Goal: Transaction & Acquisition: Download file/media

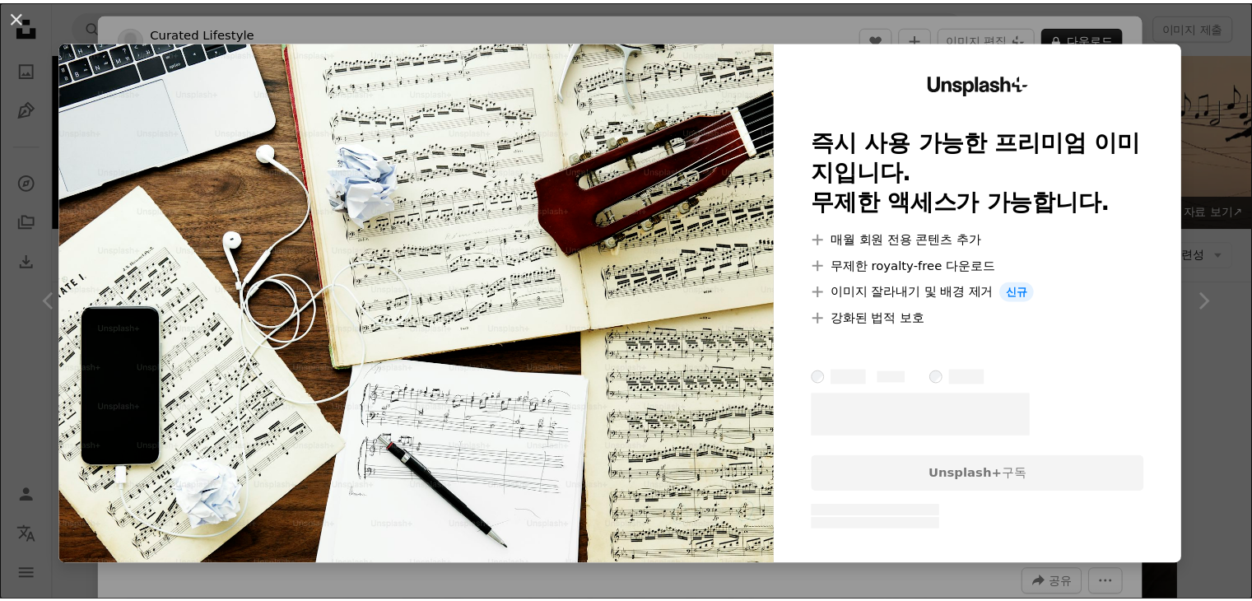
scroll to position [741, 0]
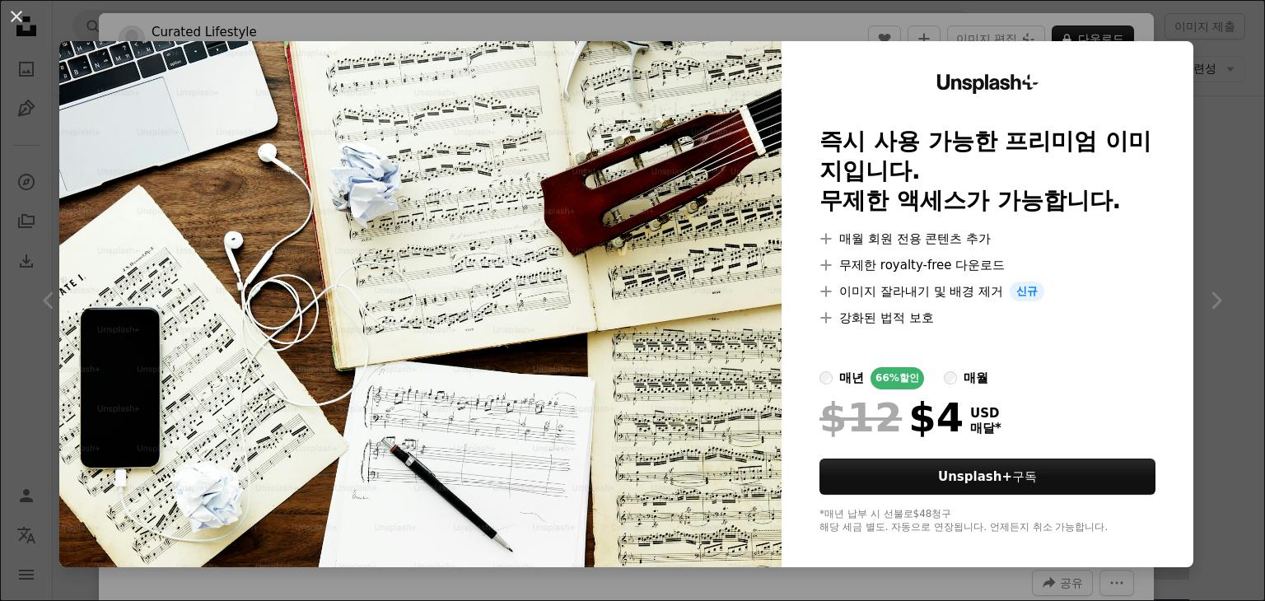
click at [1215, 75] on div "An X shape Unsplash+ 즉시 사용 가능한 프리미엄 이미지입니다. 무제한 액세스가 가능합니다. A plus sign 매월 회원 전…" at bounding box center [632, 300] width 1265 height 601
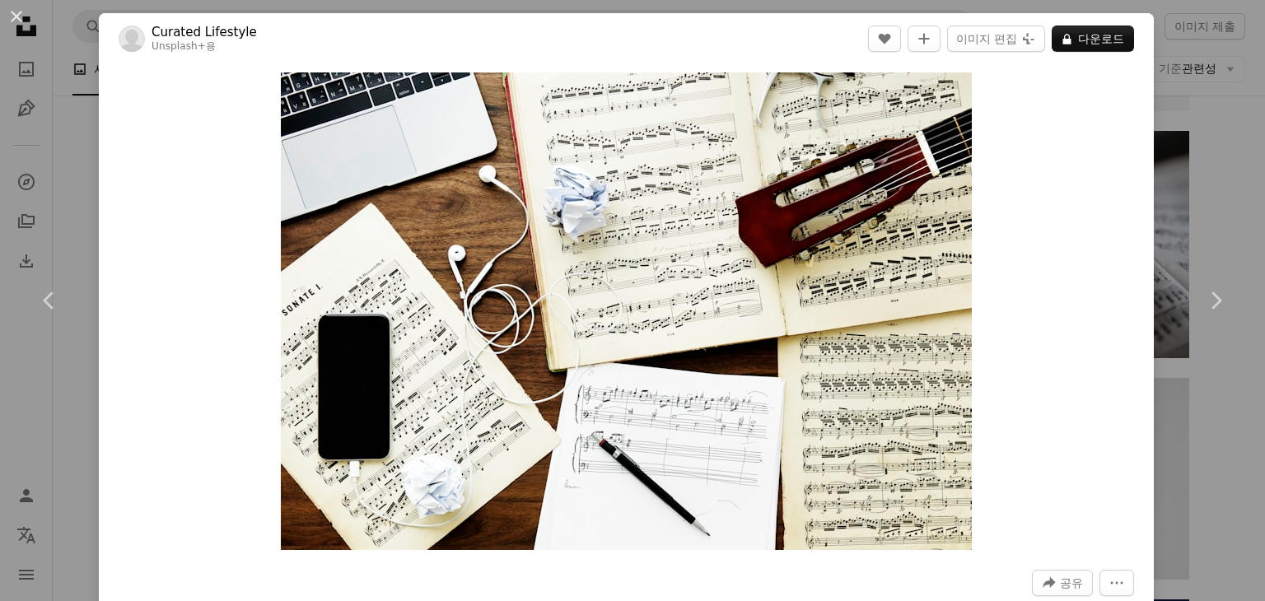
click at [1207, 85] on div "An X shape Chevron left Chevron right Curated Lifestyle Unsplash+ 용 A heart A p…" at bounding box center [632, 300] width 1265 height 601
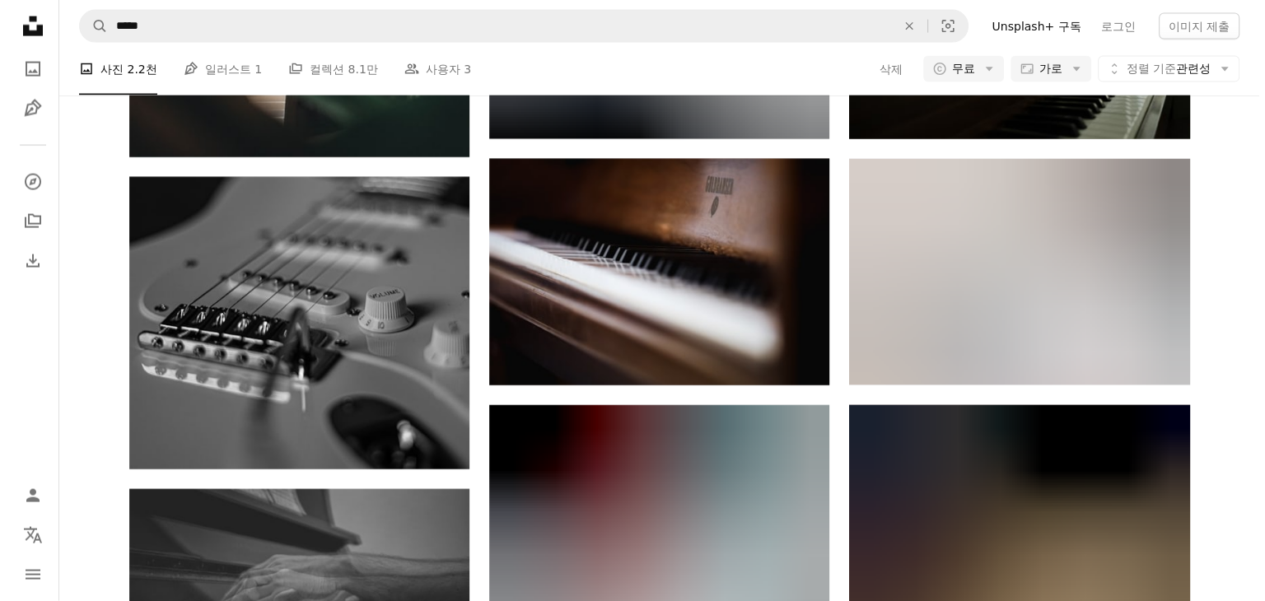
scroll to position [28817, 0]
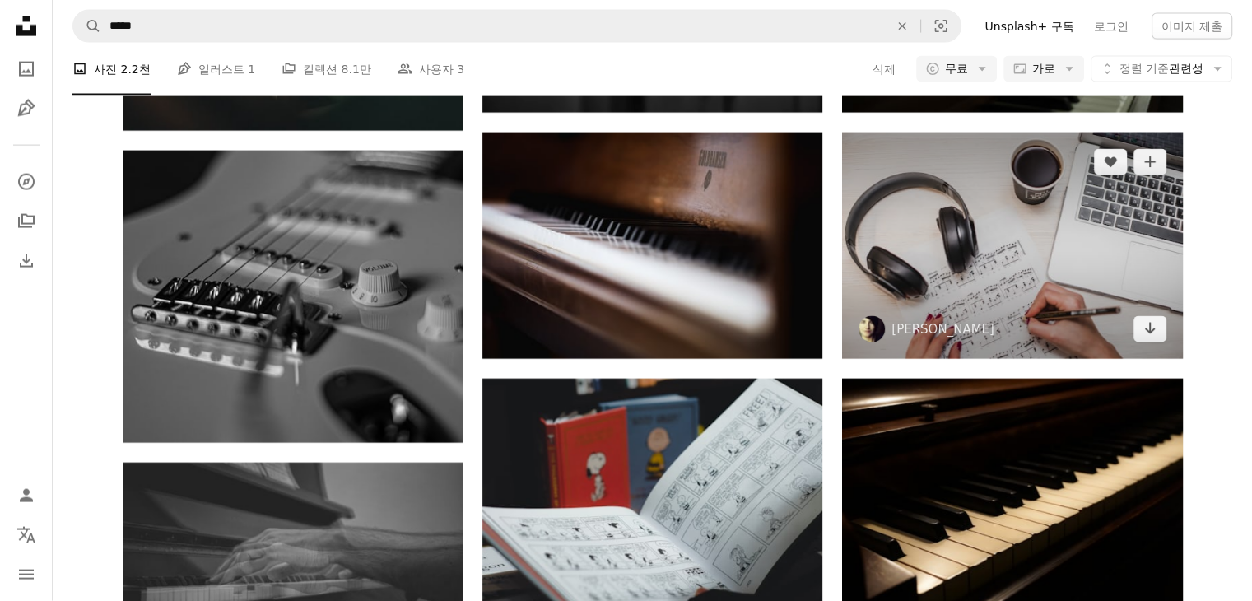
click at [1018, 255] on img at bounding box center [1012, 246] width 340 height 226
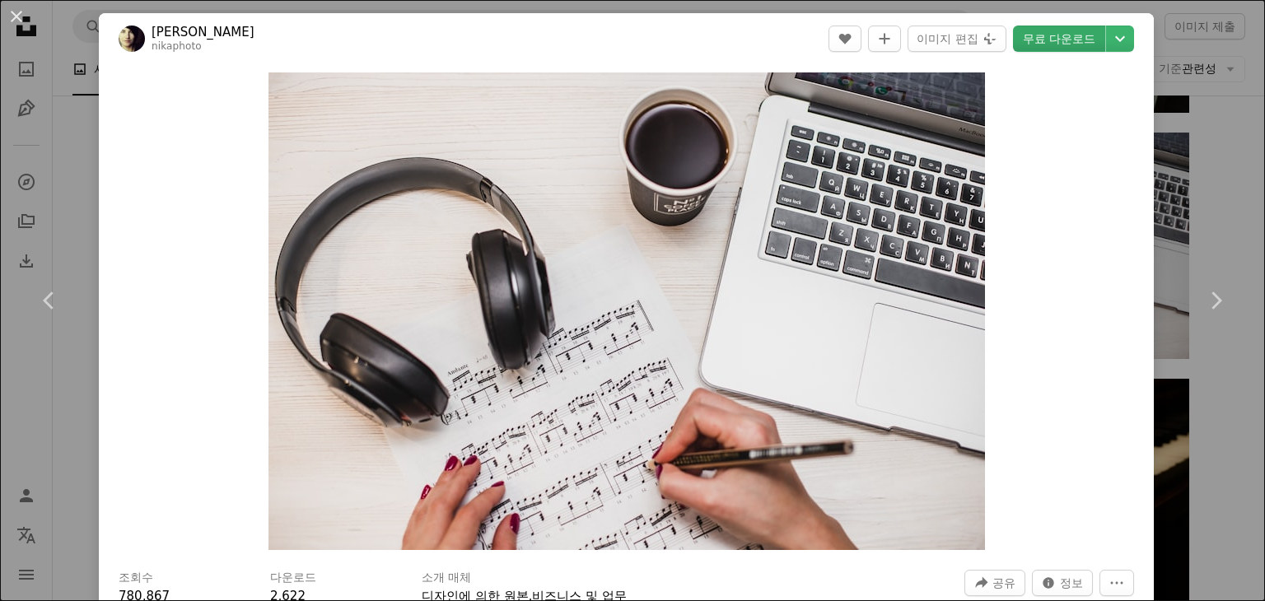
click at [1067, 42] on link "무료 다운로드" at bounding box center [1059, 39] width 92 height 26
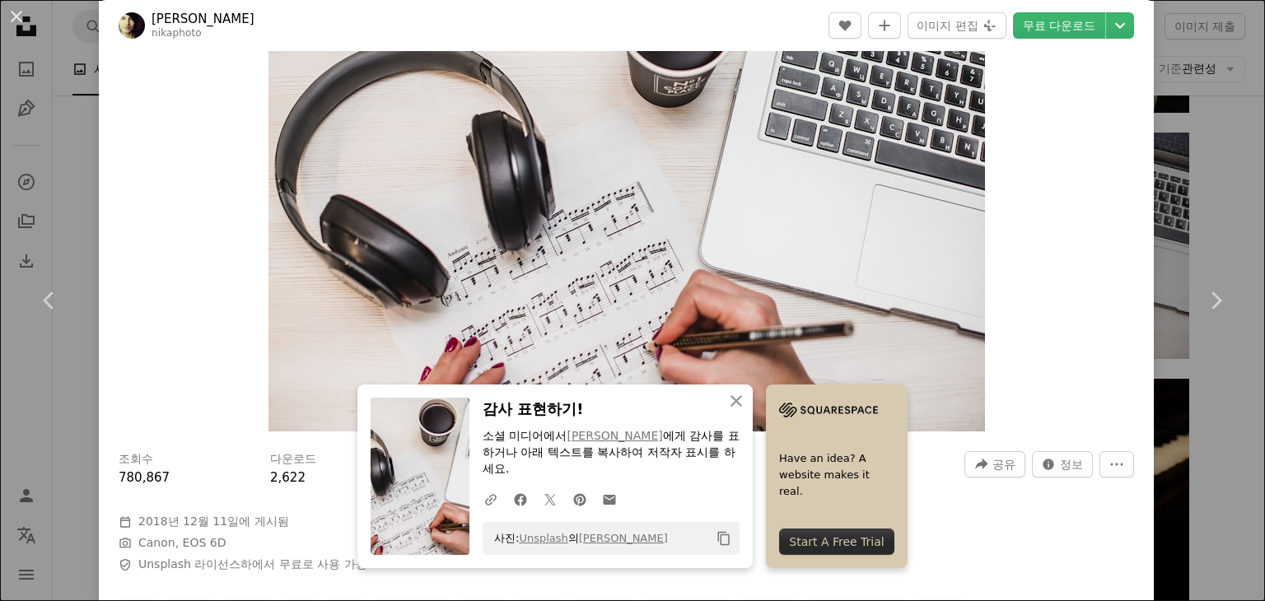
scroll to position [247, 0]
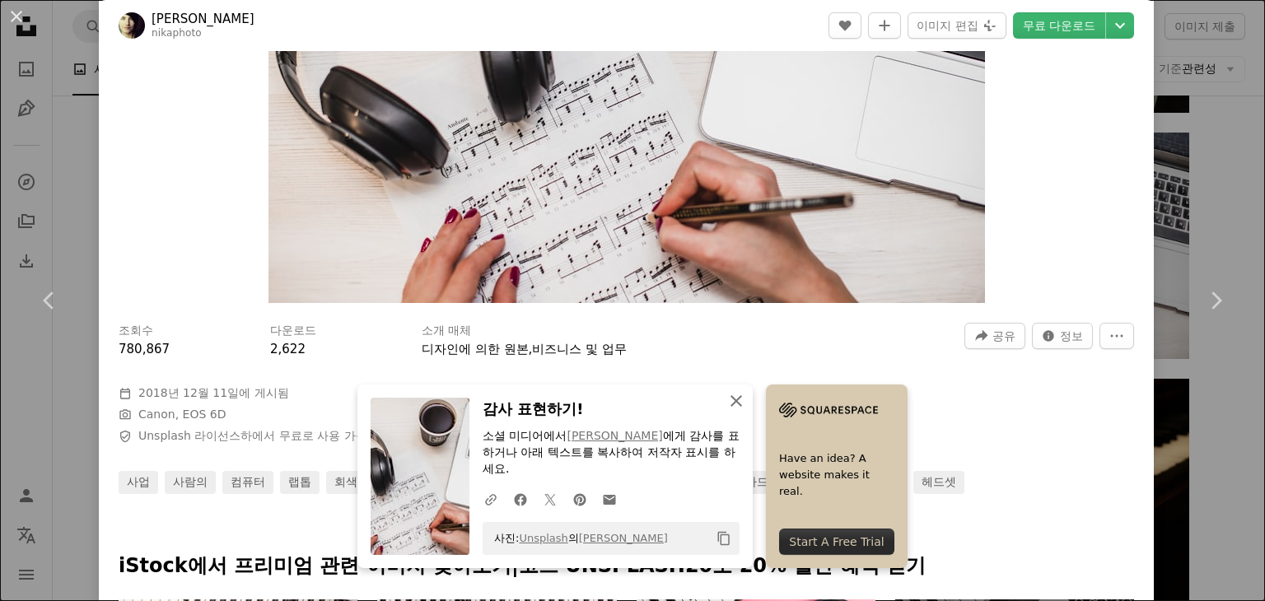
click at [734, 397] on icon "button" at bounding box center [736, 401] width 12 height 12
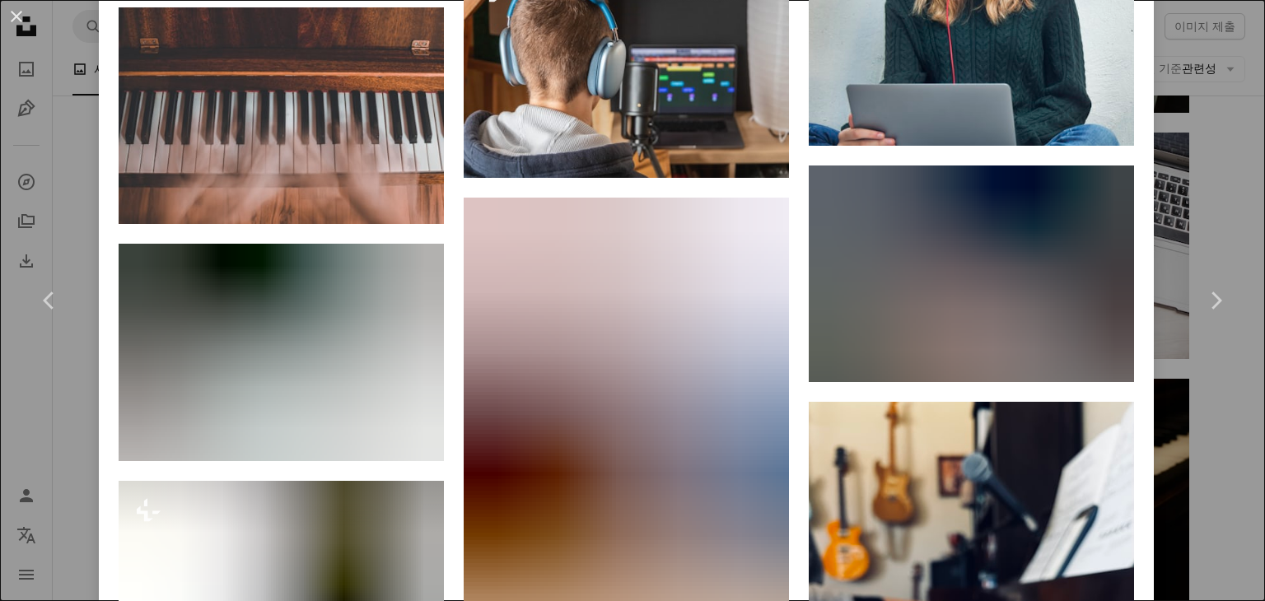
scroll to position [9189, 0]
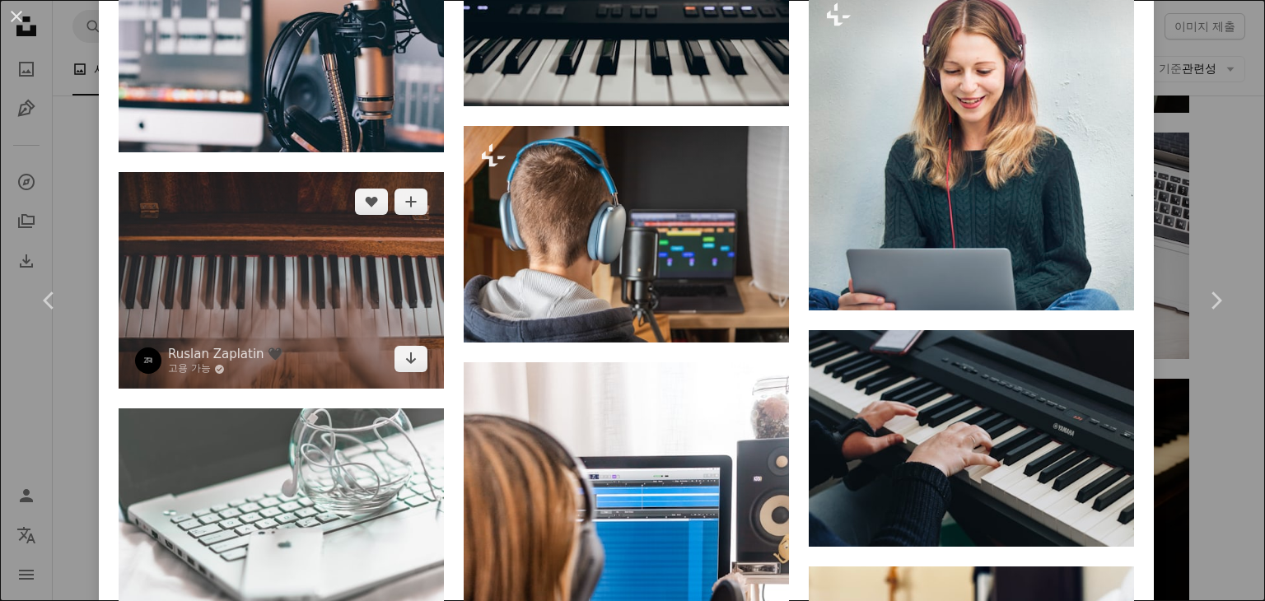
click at [370, 206] on img at bounding box center [281, 280] width 325 height 217
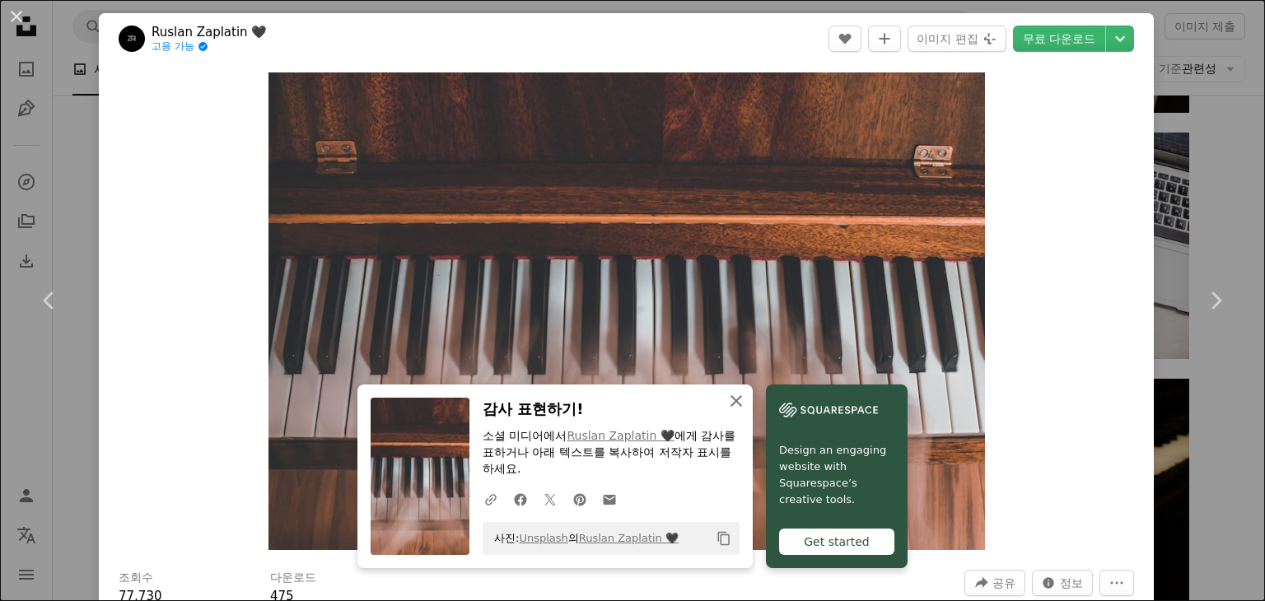
click at [729, 399] on icon "An X shape" at bounding box center [736, 401] width 20 height 20
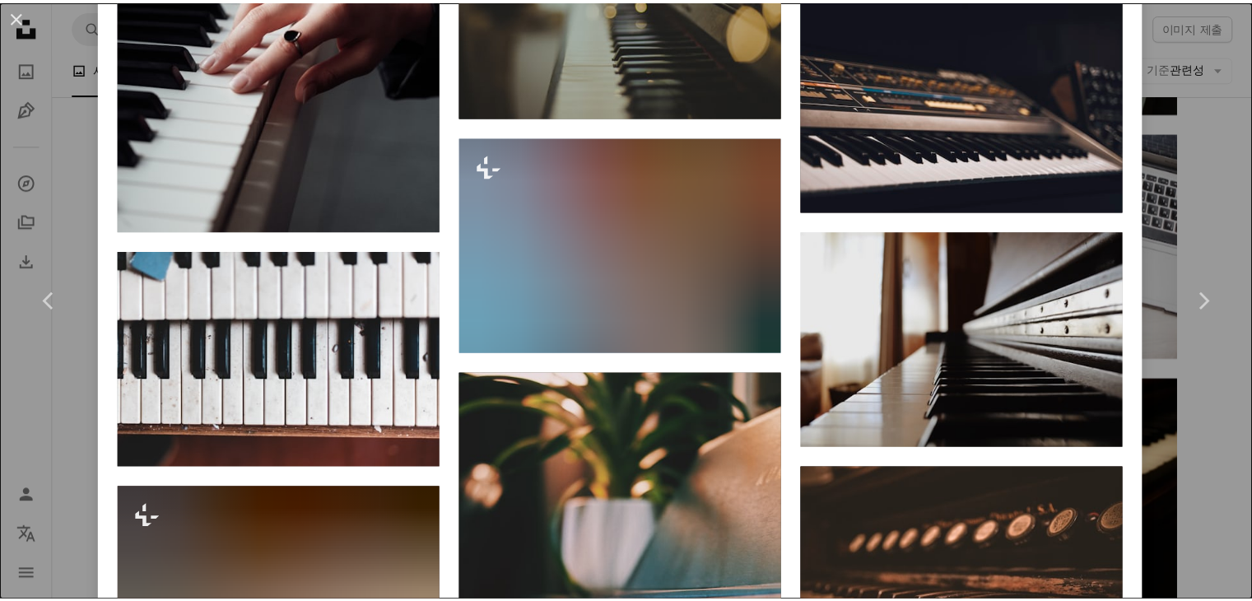
scroll to position [4611, 0]
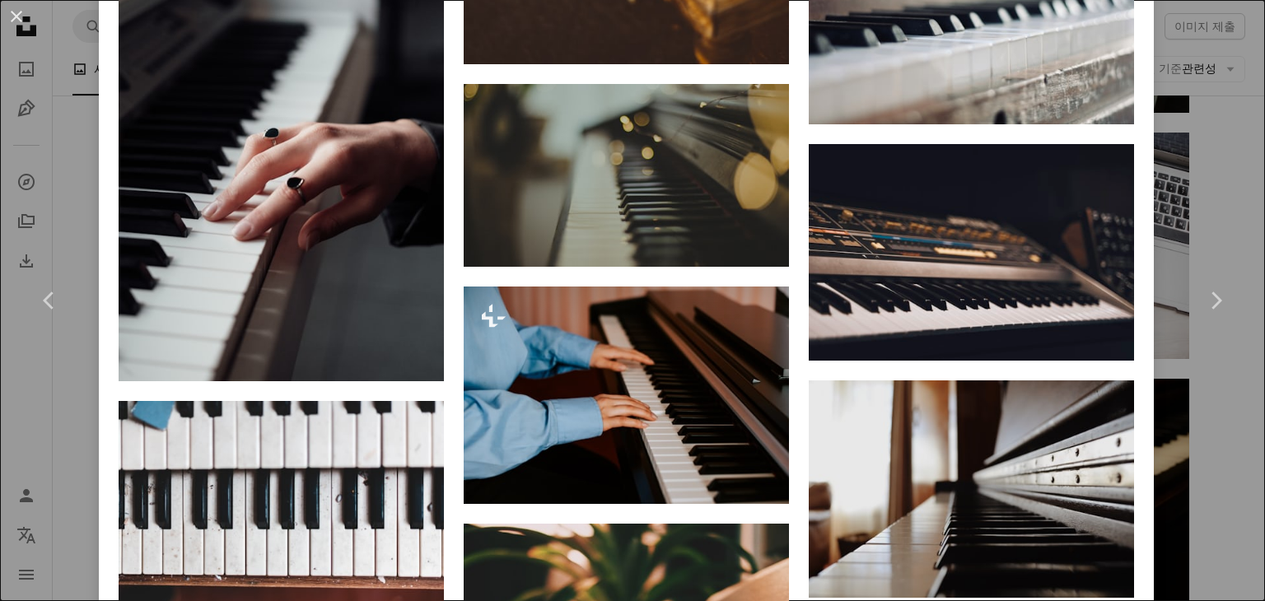
click at [1185, 123] on div "An X shape Chevron left Chevron right Ruslan Zaplatin 🖤 고용 가능 A checkmark insid…" at bounding box center [632, 300] width 1265 height 601
